Goal: Book appointment/travel/reservation

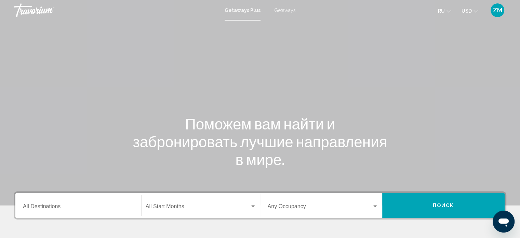
click at [277, 8] on span "Getaways" at bounding box center [285, 10] width 22 height 5
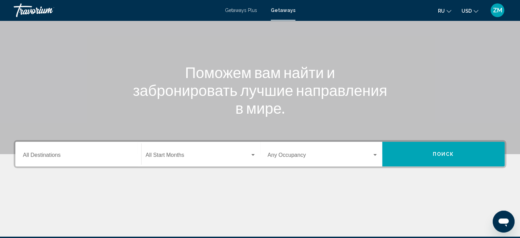
scroll to position [103, 0]
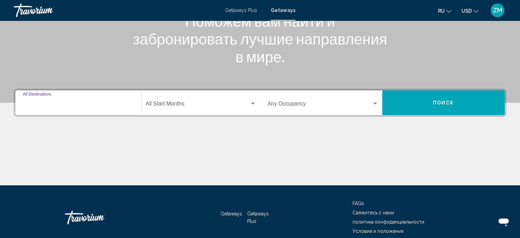
click at [43, 104] on input "Destination All Destinations" at bounding box center [78, 105] width 111 height 6
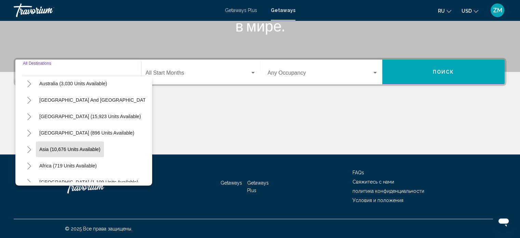
click at [55, 151] on span "Asia (10,676 units available)" at bounding box center [69, 148] width 61 height 5
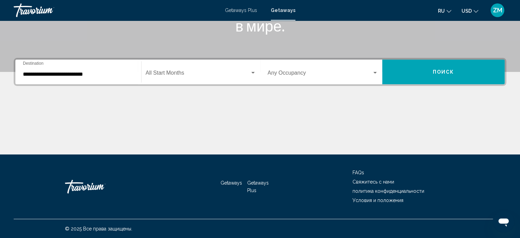
click at [31, 70] on div "**********" at bounding box center [78, 72] width 111 height 22
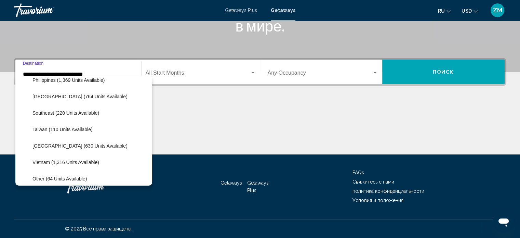
scroll to position [330, 0]
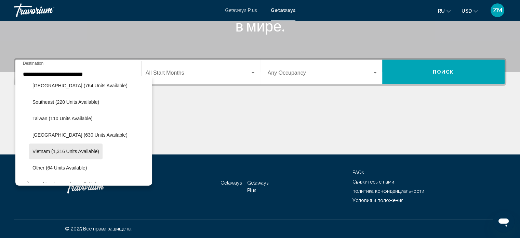
click at [41, 147] on button "Vietnam (1,316 units available)" at bounding box center [65, 151] width 73 height 16
type input "**********"
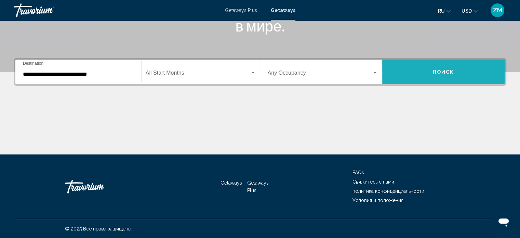
click at [419, 73] on button "Поиск" at bounding box center [443, 71] width 122 height 25
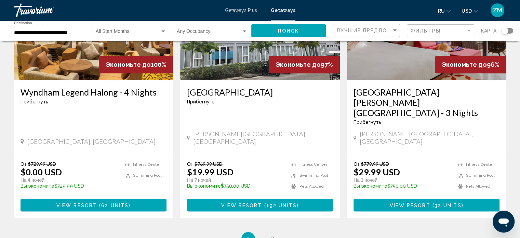
scroll to position [917, 0]
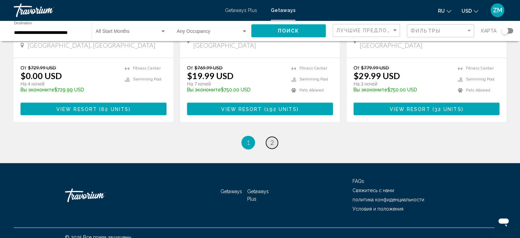
click at [272, 138] on span "2" at bounding box center [271, 142] width 3 height 8
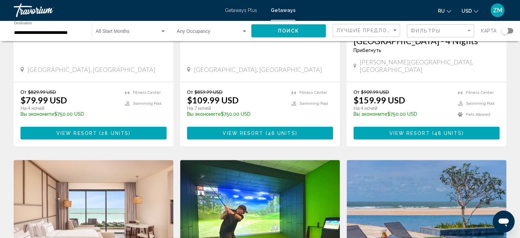
scroll to position [308, 0]
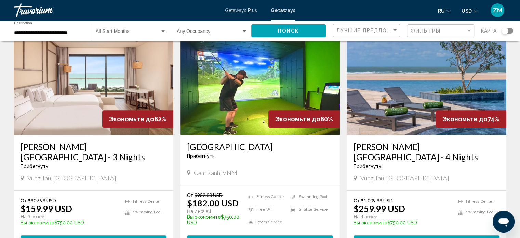
click at [230, 85] on img "Main content" at bounding box center [260, 79] width 160 height 109
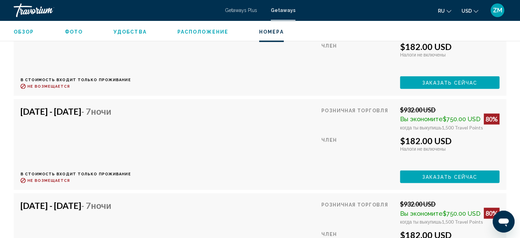
scroll to position [1440, 0]
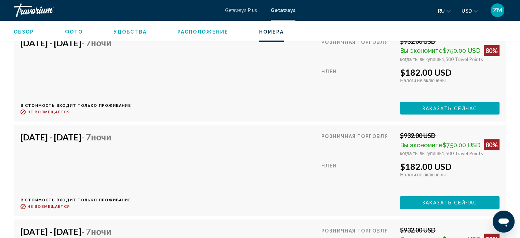
click at [72, 132] on h4 "[DATE] - [DATE] - 7 ночи" at bounding box center [73, 137] width 105 height 10
click at [44, 132] on h4 "[DATE] - [DATE] - 7 ночи" at bounding box center [73, 137] width 105 height 10
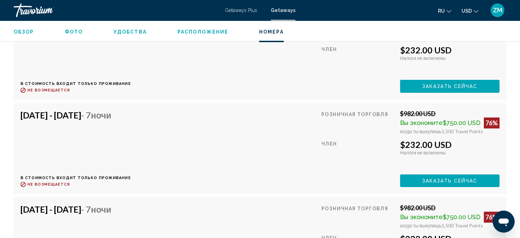
scroll to position [2773, 0]
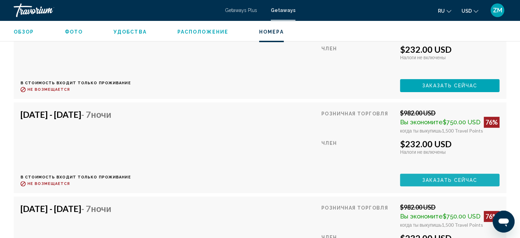
click at [433, 177] on span "Заказать сейчас" at bounding box center [449, 179] width 55 height 5
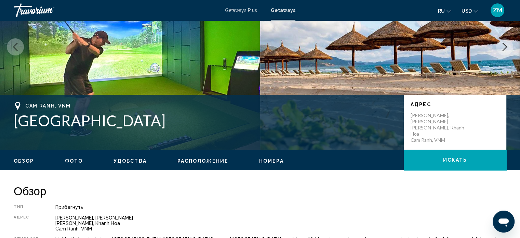
scroll to position [103, 0]
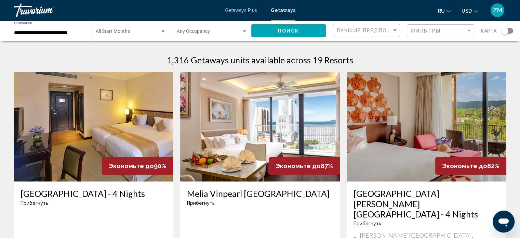
click at [241, 11] on span "Getaways Plus" at bounding box center [241, 10] width 32 height 5
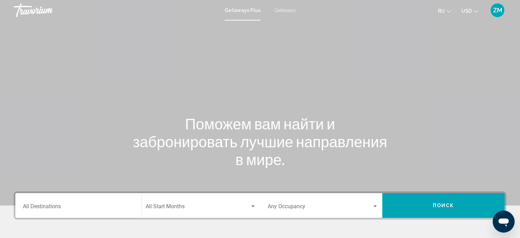
scroll to position [133, 0]
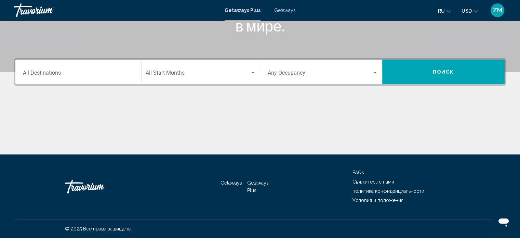
click at [41, 72] on input "Destination All Destinations" at bounding box center [78, 74] width 111 height 6
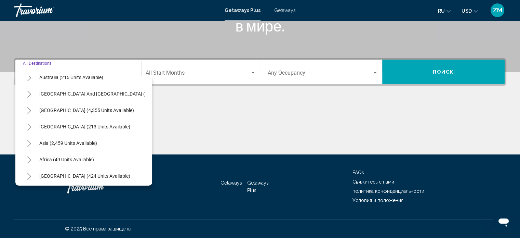
scroll to position [116, 0]
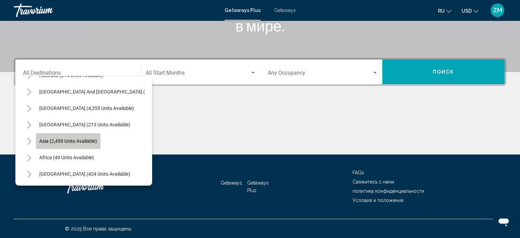
click at [57, 138] on span "Asia (2,459 units available)" at bounding box center [68, 140] width 58 height 5
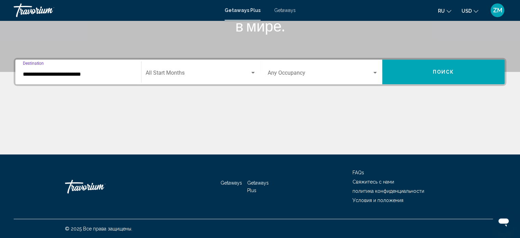
click at [31, 75] on input "**********" at bounding box center [78, 74] width 111 height 6
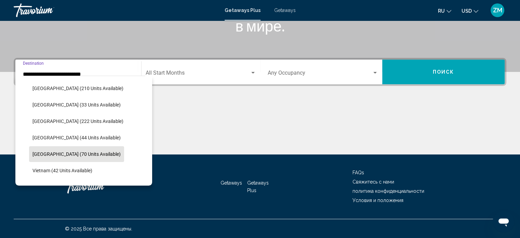
scroll to position [296, 0]
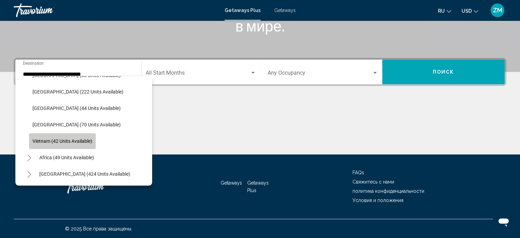
click at [35, 138] on span "Vietnam (42 units available)" at bounding box center [62, 140] width 60 height 5
type input "**********"
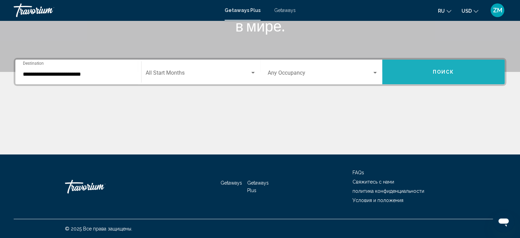
click at [460, 76] on button "Поиск" at bounding box center [443, 71] width 122 height 25
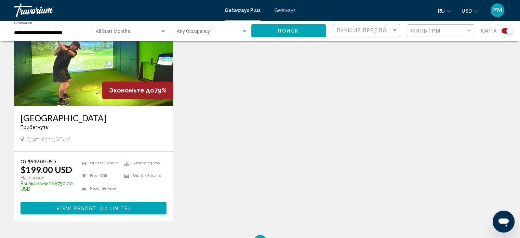
scroll to position [308, 0]
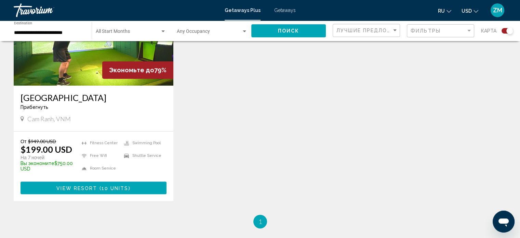
click at [70, 187] on span "View Resort" at bounding box center [76, 187] width 41 height 5
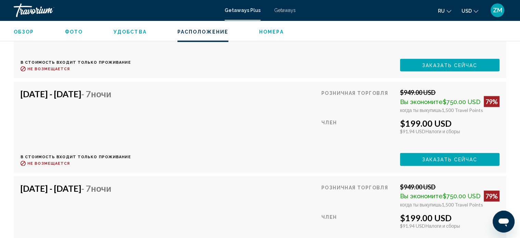
scroll to position [1406, 0]
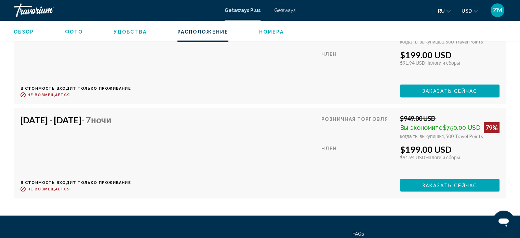
click at [284, 10] on span "Getaways" at bounding box center [285, 10] width 22 height 5
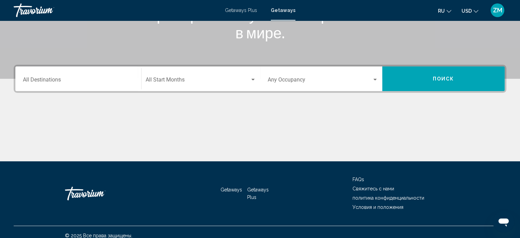
scroll to position [133, 0]
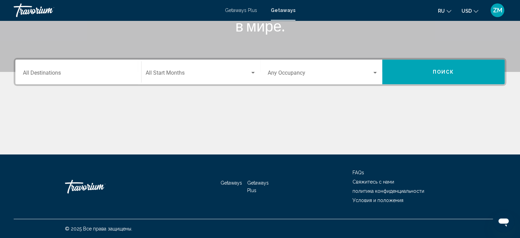
click at [38, 72] on input "Destination All Destinations" at bounding box center [78, 74] width 111 height 6
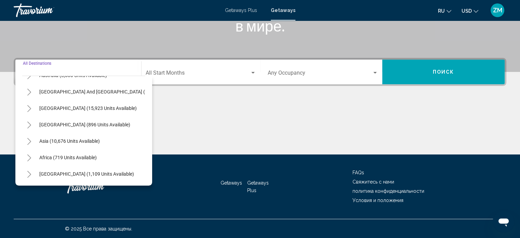
scroll to position [116, 0]
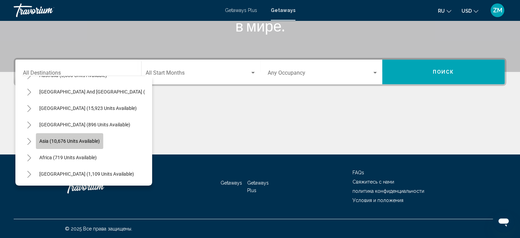
click at [46, 138] on span "Asia (10,676 units available)" at bounding box center [69, 140] width 61 height 5
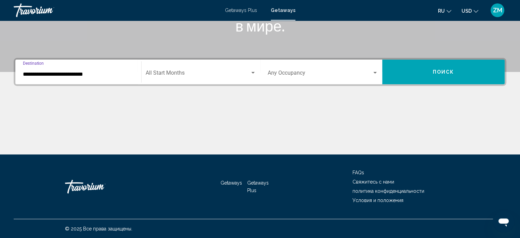
click at [33, 75] on input "**********" at bounding box center [78, 74] width 111 height 6
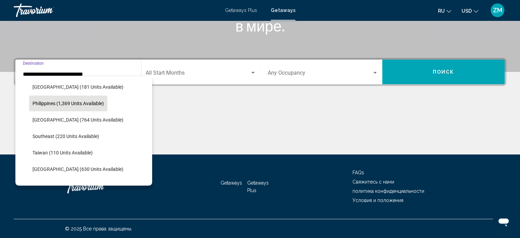
scroll to position [330, 0]
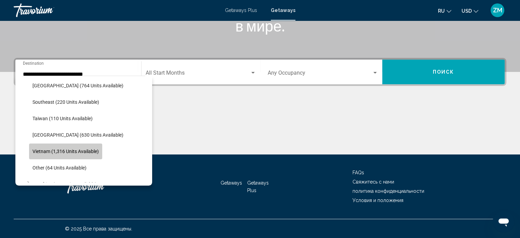
click at [43, 149] on span "Vietnam (1,316 units available)" at bounding box center [65, 150] width 66 height 5
type input "**********"
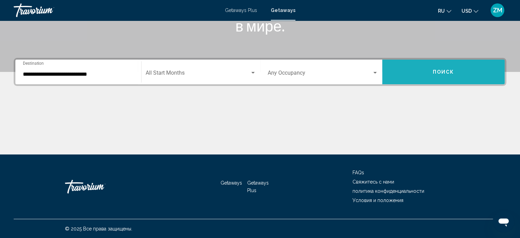
click at [435, 72] on span "Поиск" at bounding box center [444, 71] width 22 height 5
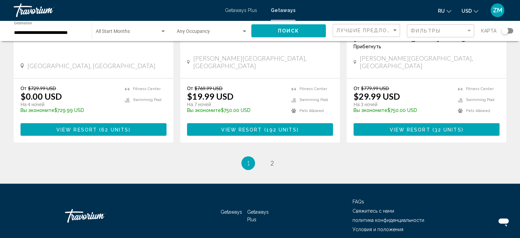
scroll to position [917, 0]
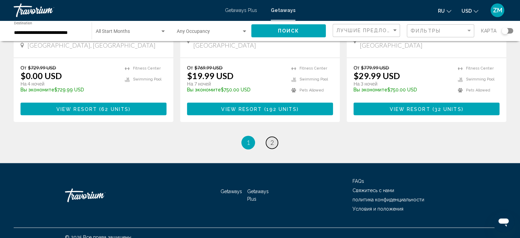
click at [272, 138] on span "2" at bounding box center [271, 142] width 3 height 8
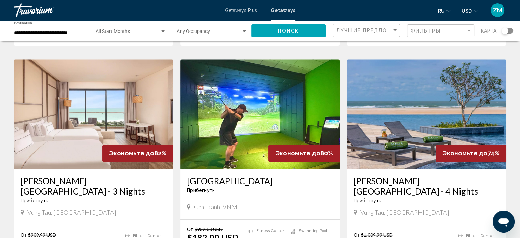
scroll to position [342, 0]
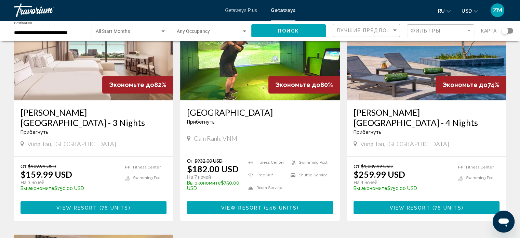
click at [205, 107] on h3 "[GEOGRAPHIC_DATA]" at bounding box center [260, 112] width 146 height 10
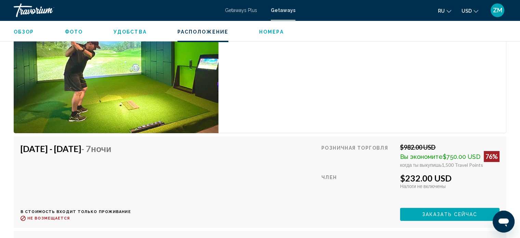
scroll to position [2632, 0]
